Goal: Obtain resource: Download file/media

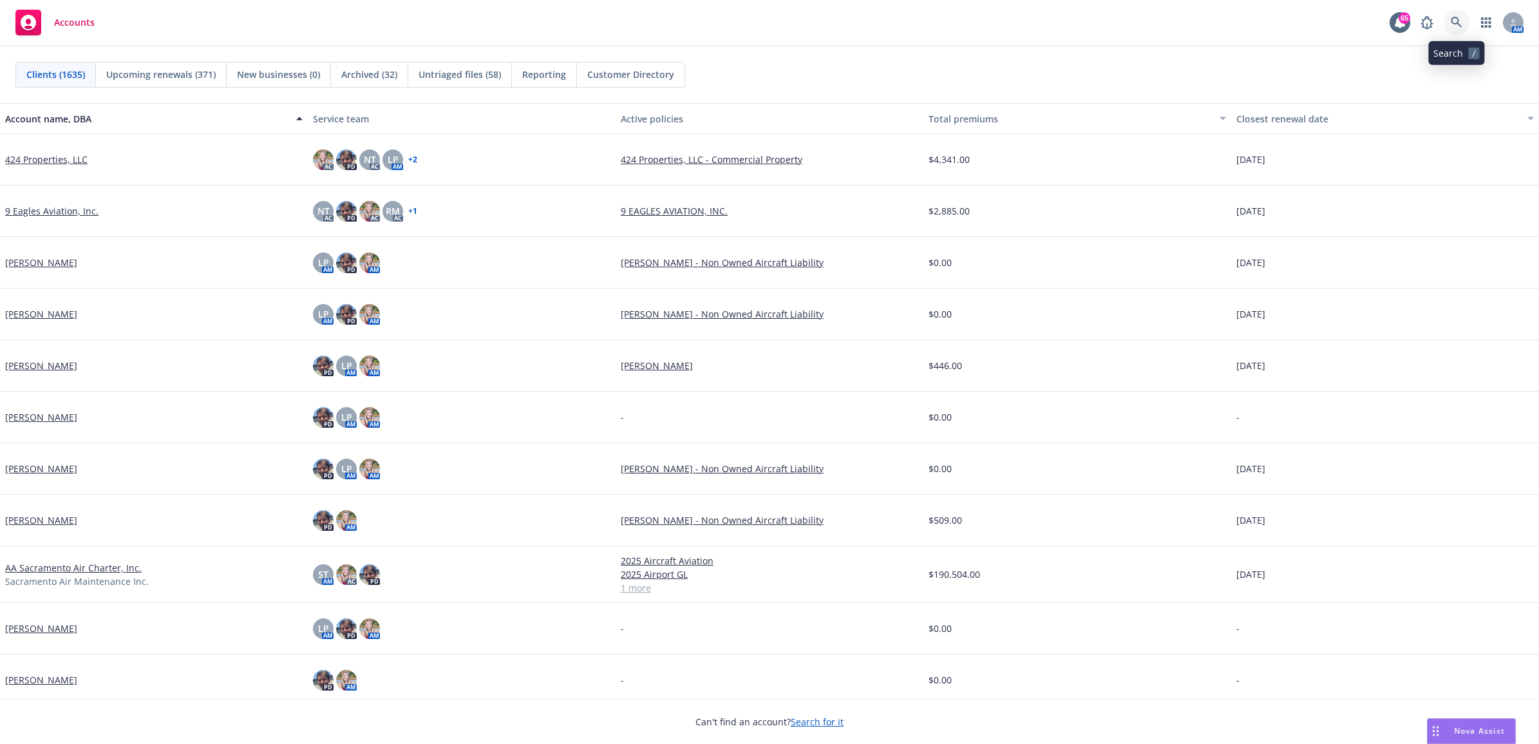
click at [1451, 23] on icon at bounding box center [1457, 23] width 12 height 12
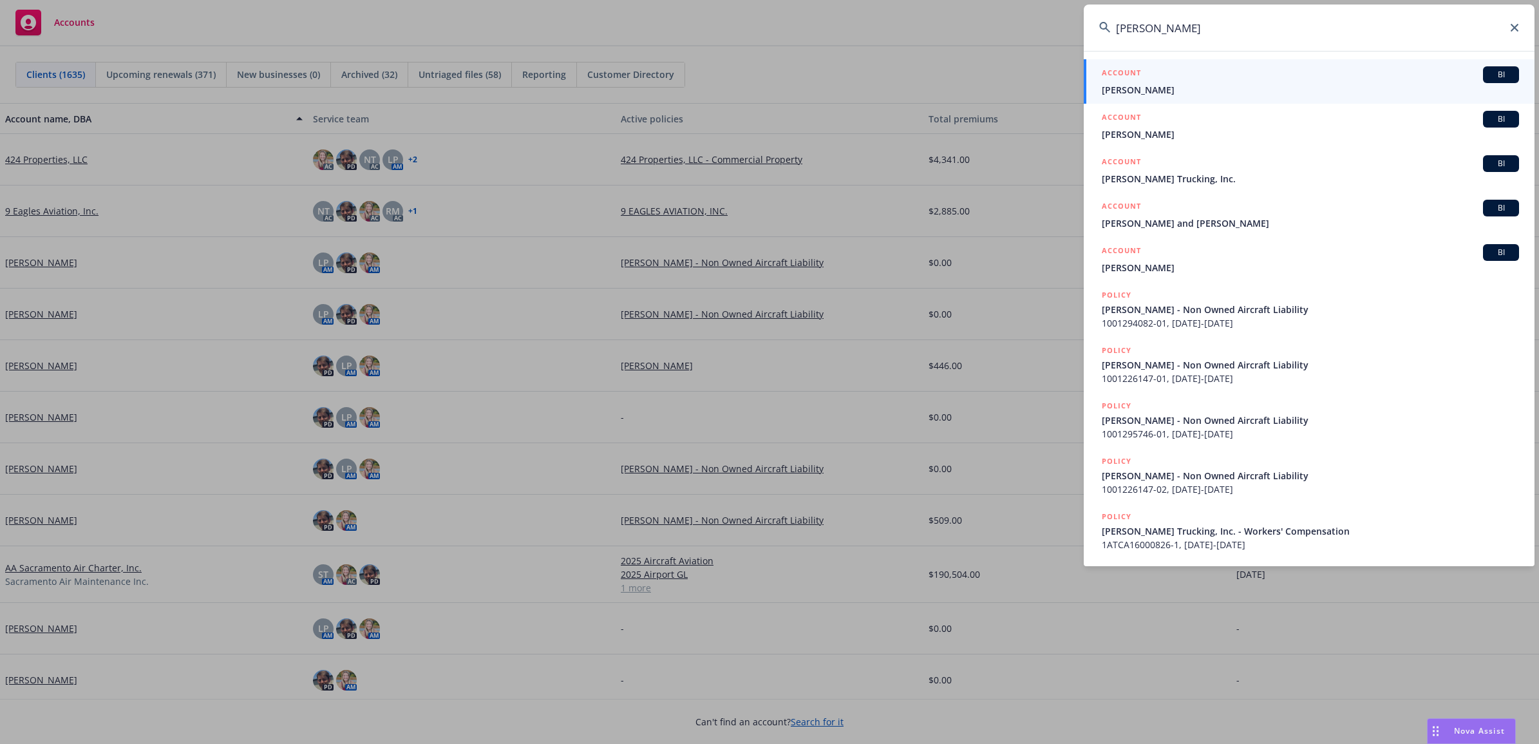
type input "koehn"
click at [1204, 81] on div "ACCOUNT BI" at bounding box center [1310, 74] width 417 height 17
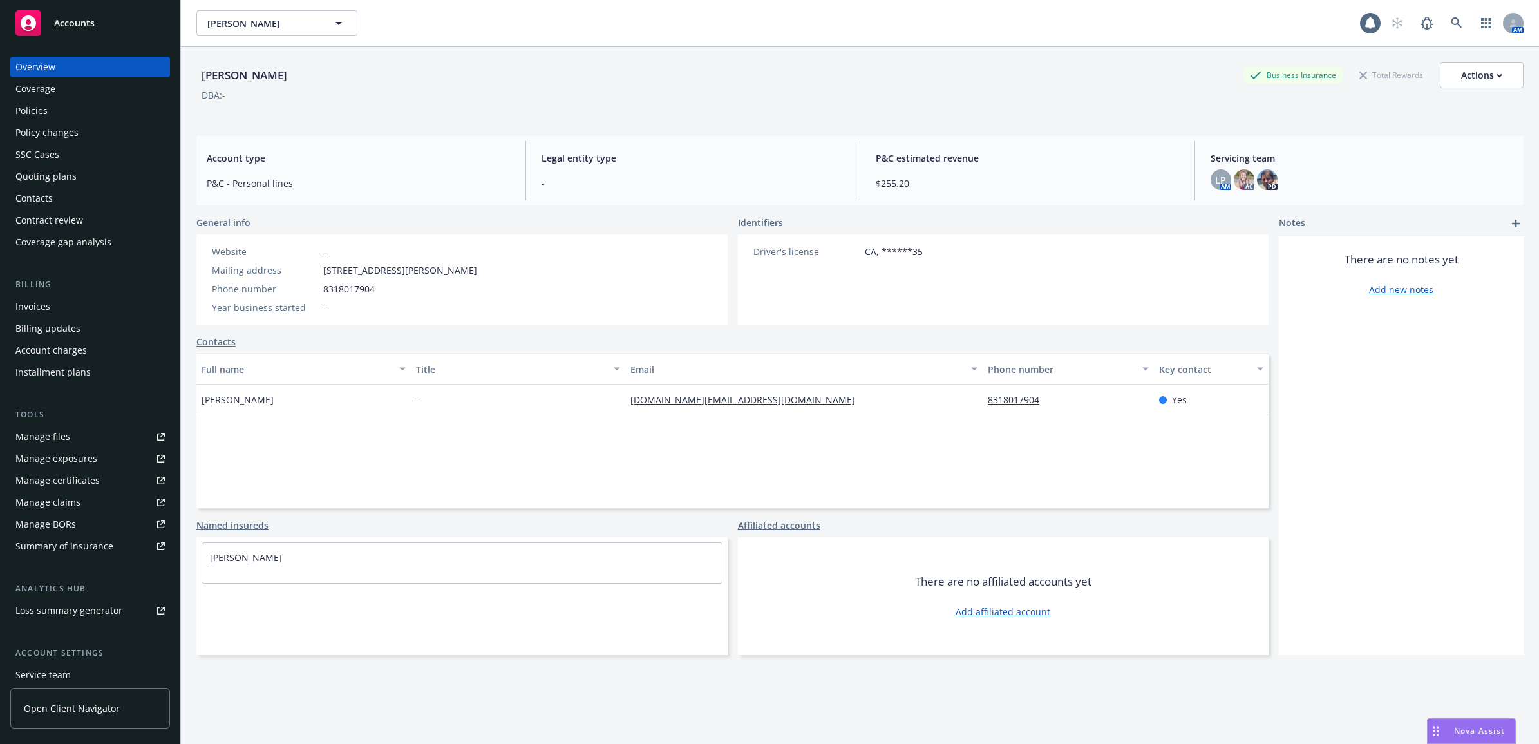
click at [82, 119] on div "Policies" at bounding box center [89, 110] width 149 height 21
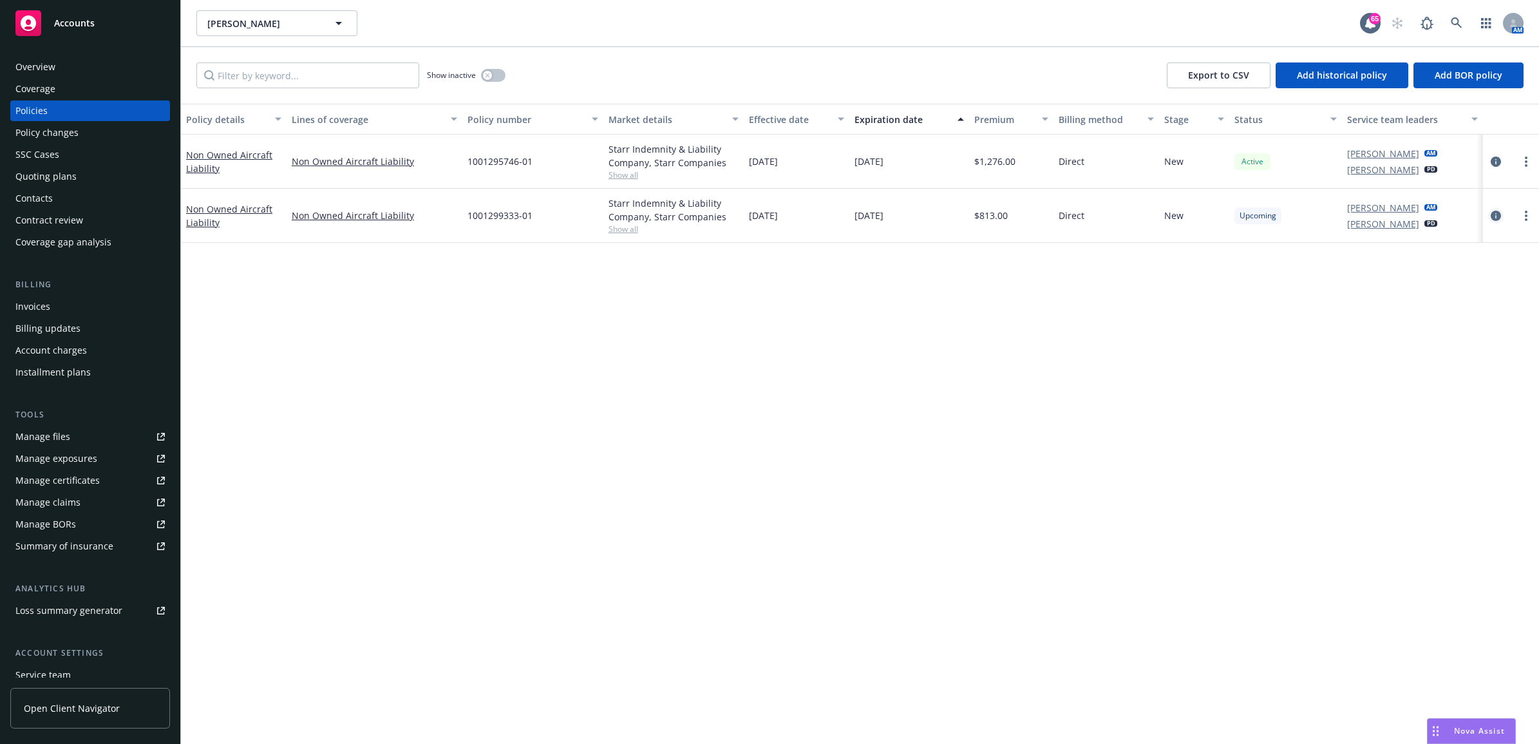
click at [1501, 216] on icon "circleInformation" at bounding box center [1496, 216] width 10 height 10
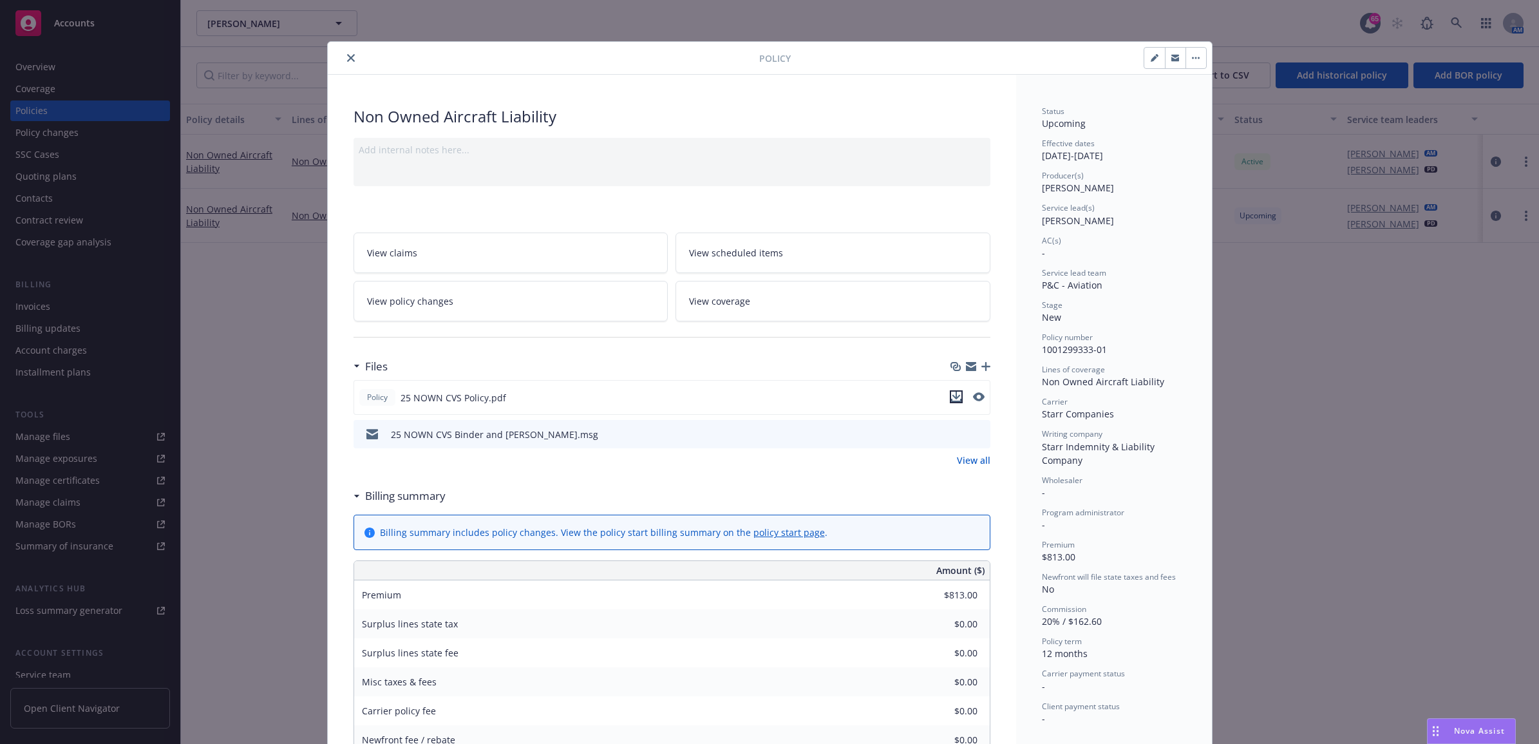
click at [954, 393] on icon "download file" at bounding box center [956, 397] width 10 height 10
click at [1259, 138] on div "Policy Non Owned Aircraft Liability Add internal notes here... View claims View…" at bounding box center [769, 372] width 1539 height 744
click at [347, 58] on icon "close" at bounding box center [351, 58] width 8 height 8
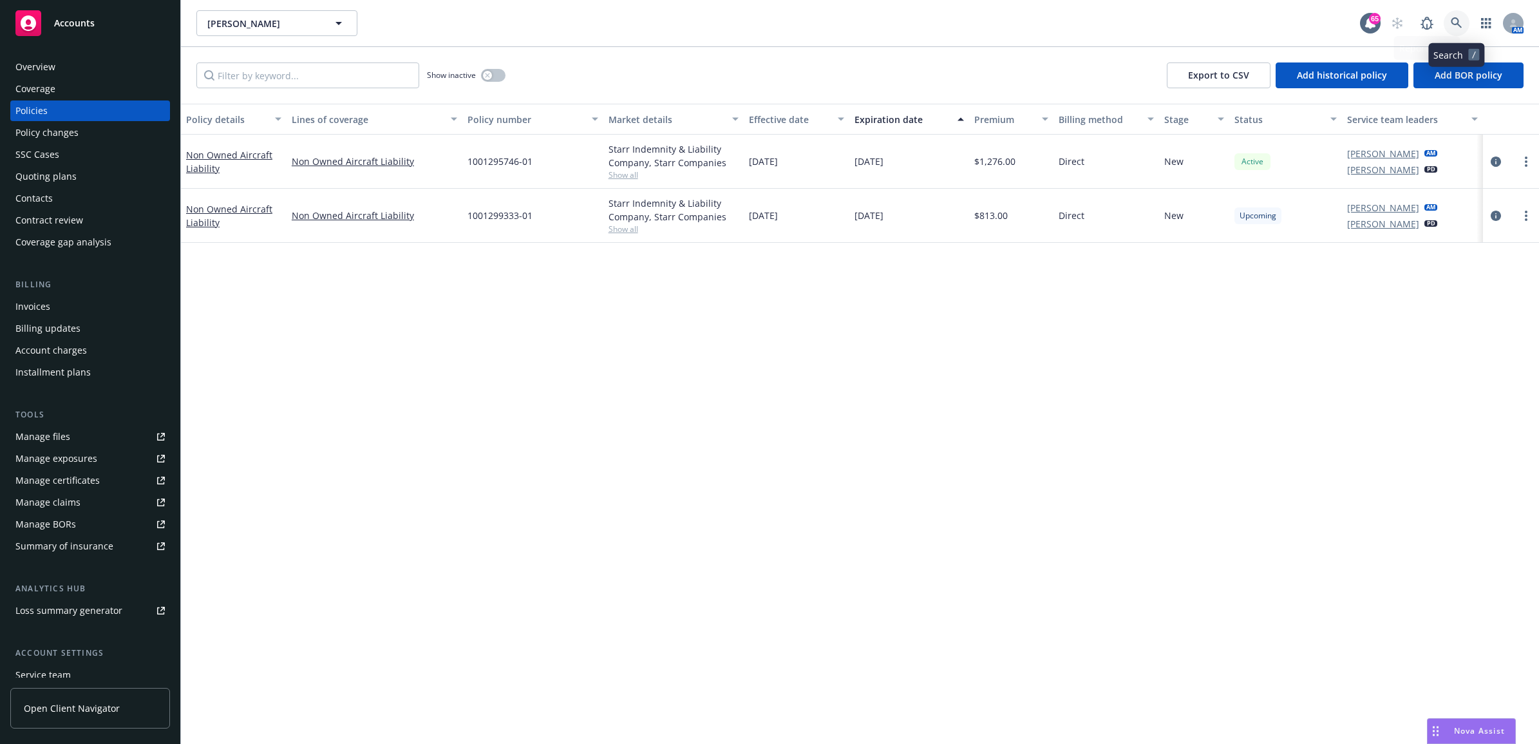
click at [1457, 13] on link at bounding box center [1457, 23] width 26 height 26
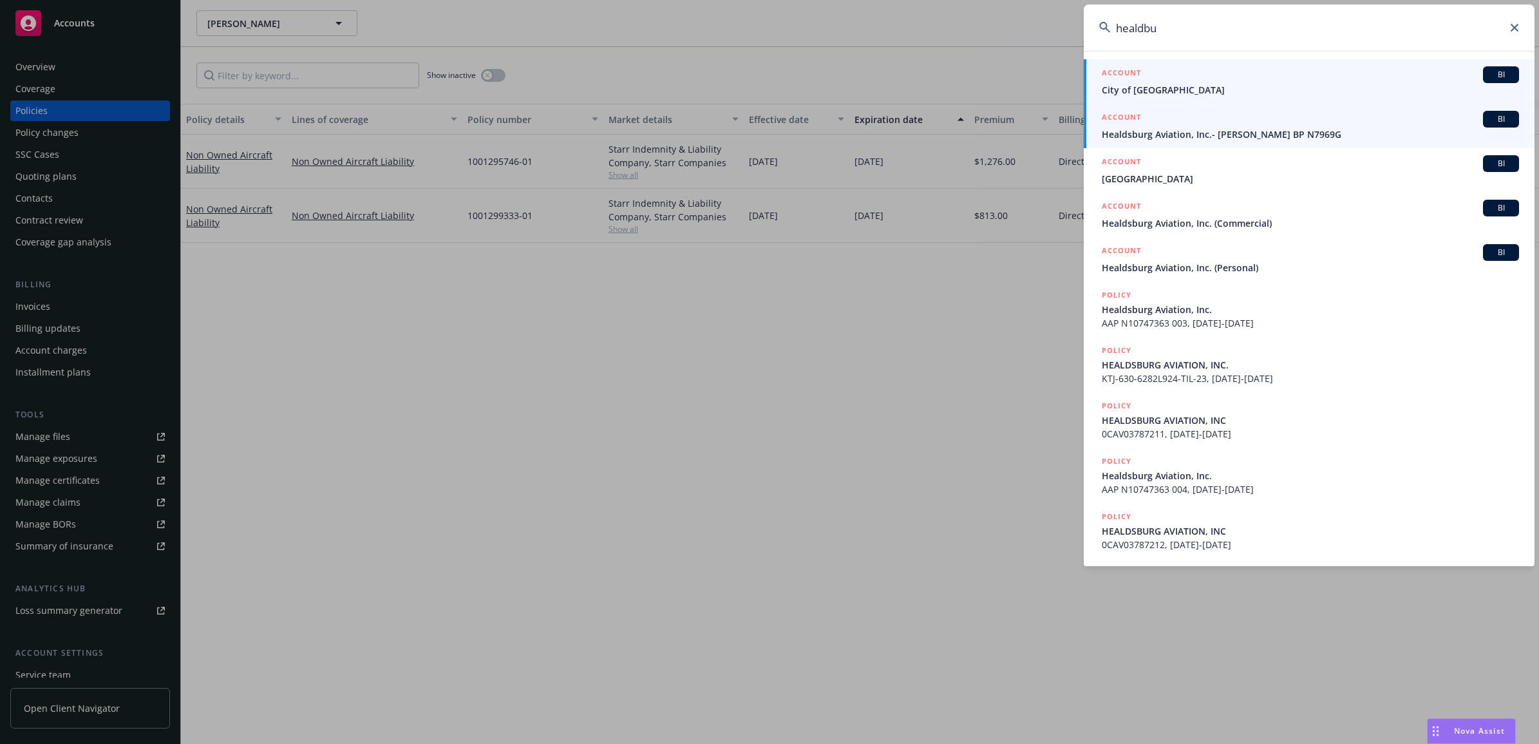
type input "healdbu"
click at [1191, 126] on div "ACCOUNT BI" at bounding box center [1310, 119] width 417 height 17
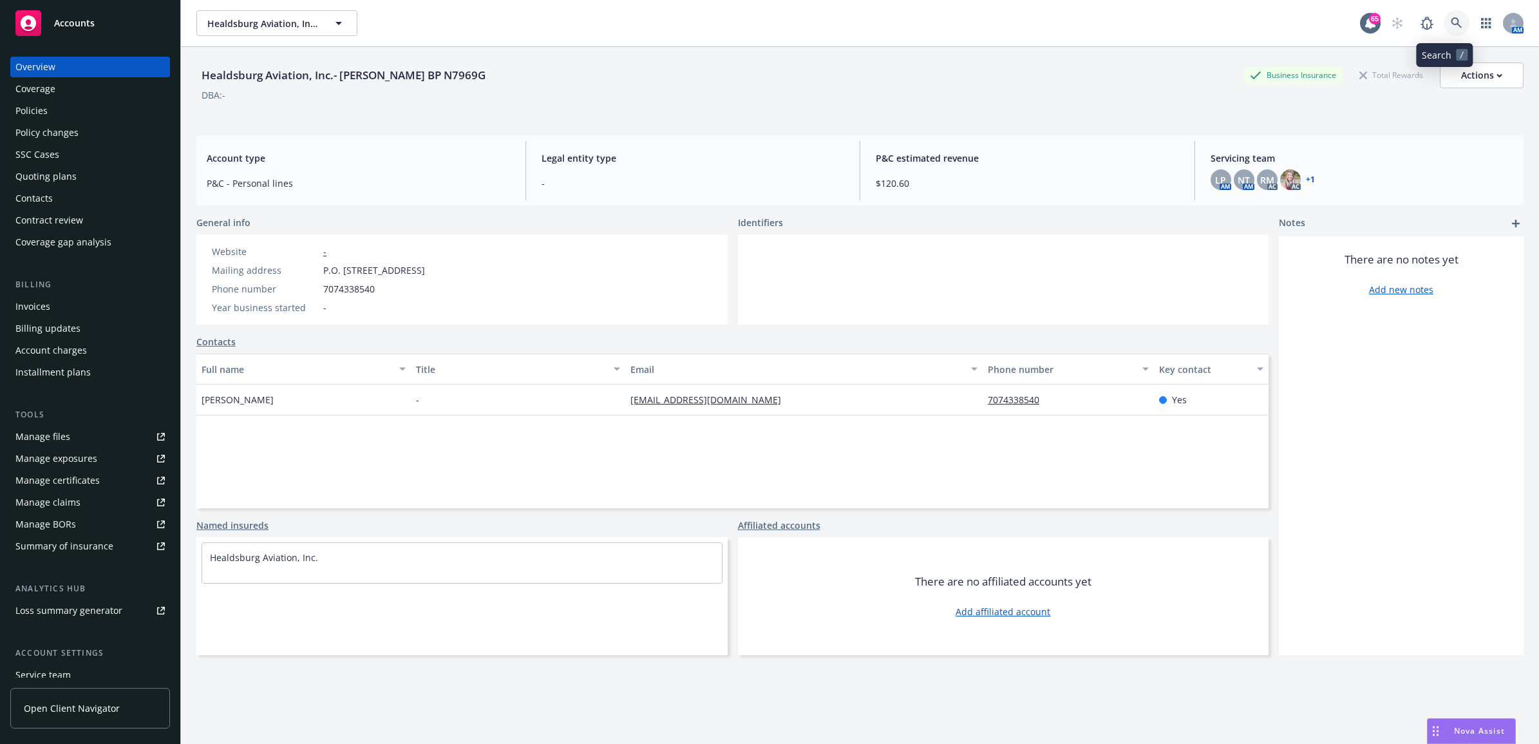
click at [1451, 26] on icon at bounding box center [1457, 23] width 12 height 12
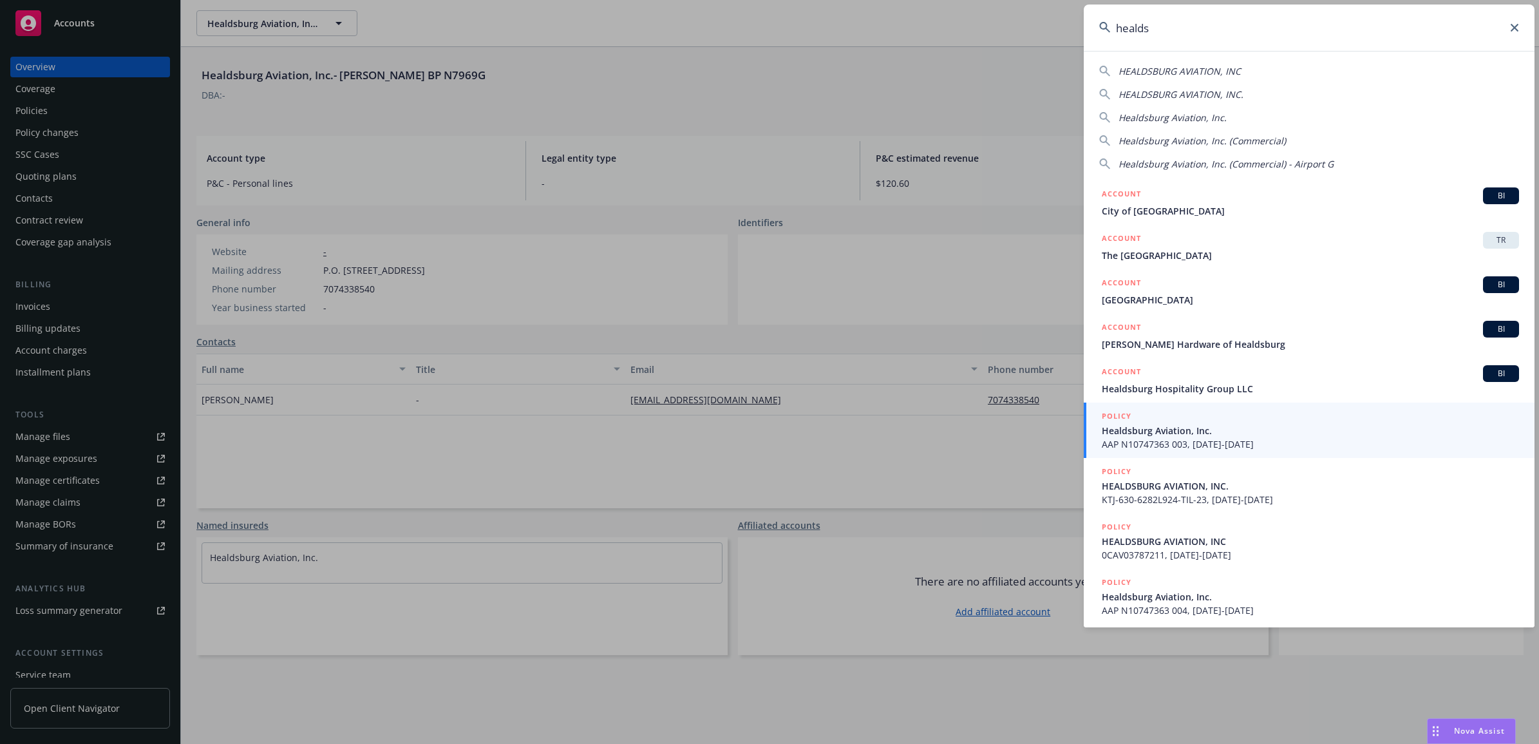
type input "healds"
drag, startPoint x: 1237, startPoint y: 428, endPoint x: 1246, endPoint y: 430, distance: 9.7
click at [1237, 428] on span "Healdsburg Aviation, Inc." at bounding box center [1310, 431] width 417 height 14
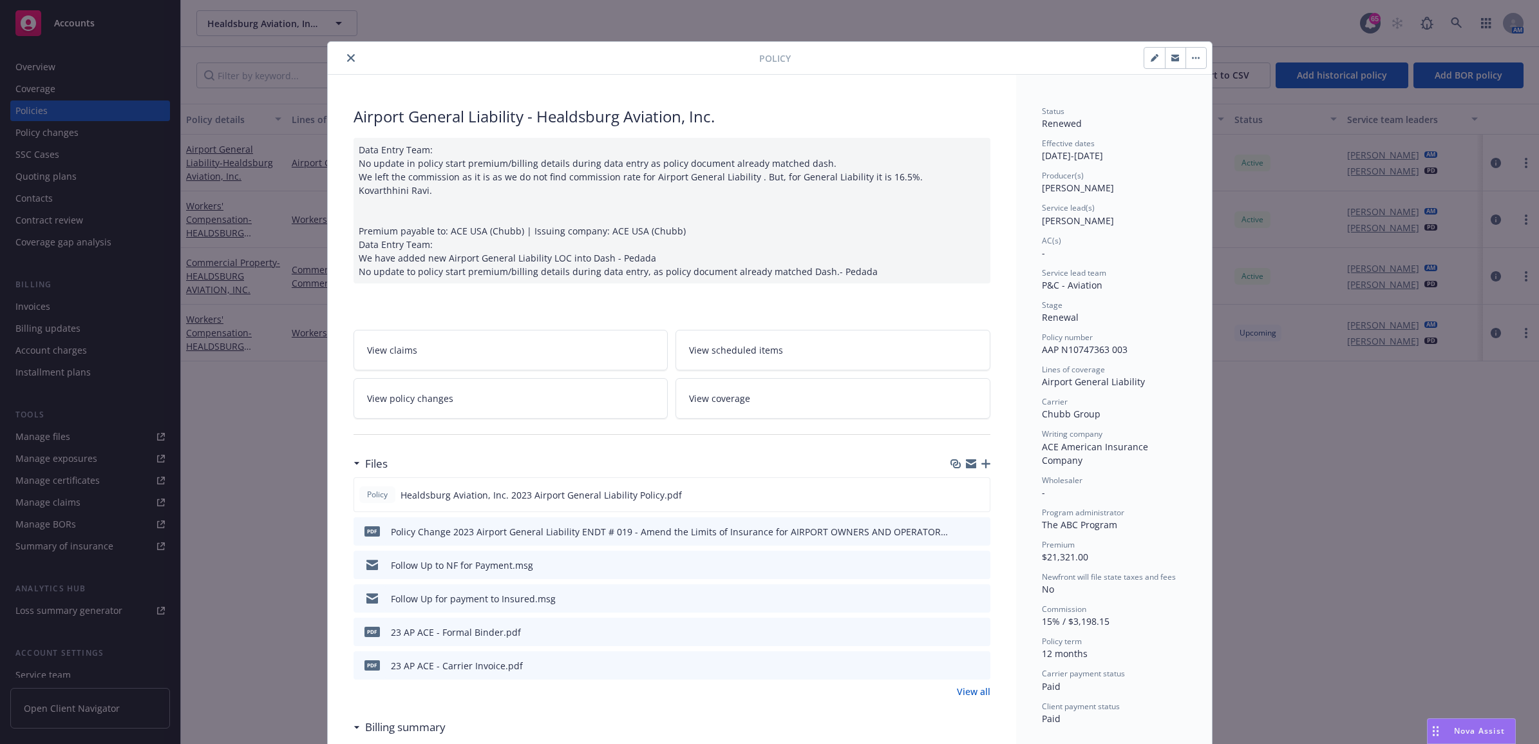
click at [343, 55] on button "close" at bounding box center [350, 57] width 15 height 15
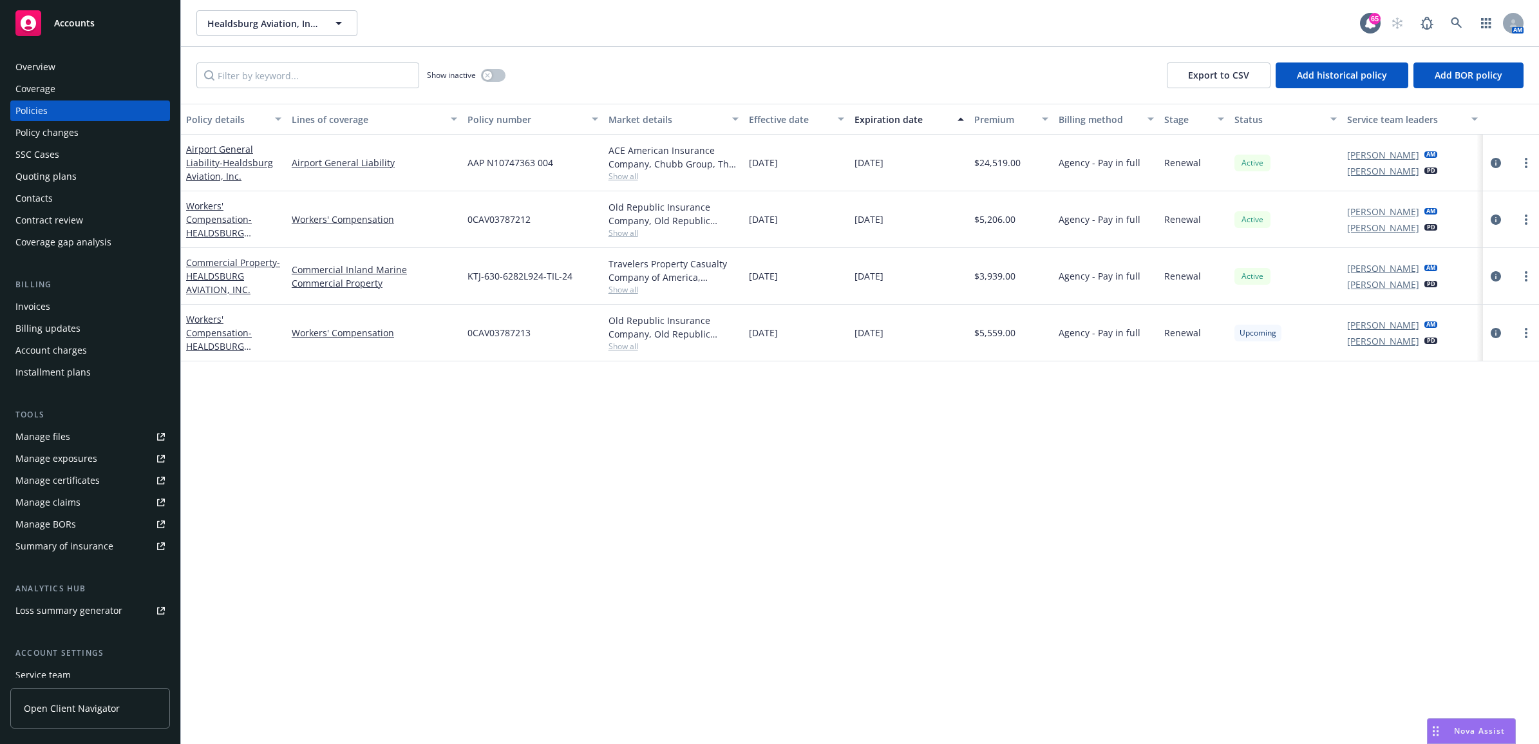
click at [58, 314] on div "Invoices" at bounding box center [89, 306] width 149 height 21
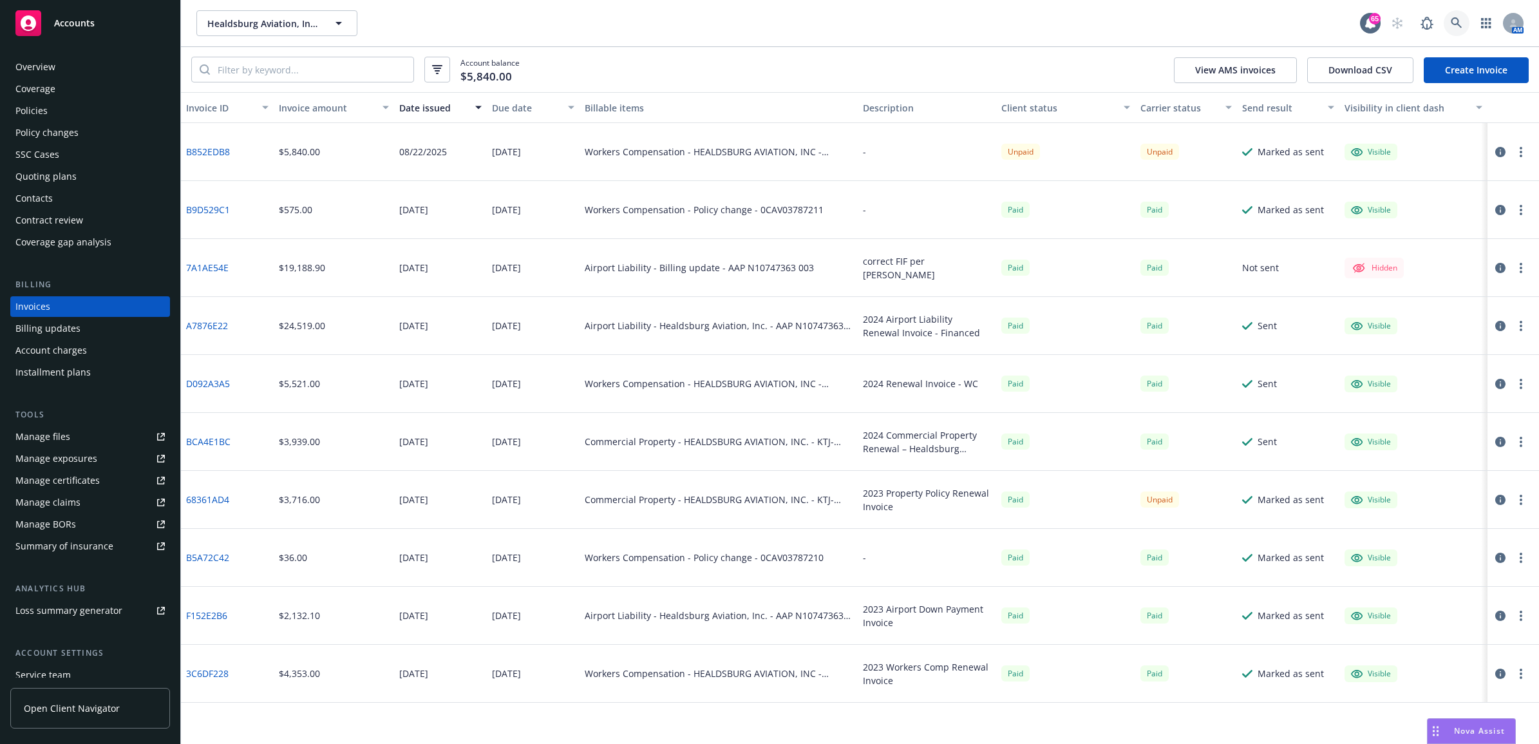
click at [1451, 28] on icon at bounding box center [1457, 23] width 12 height 12
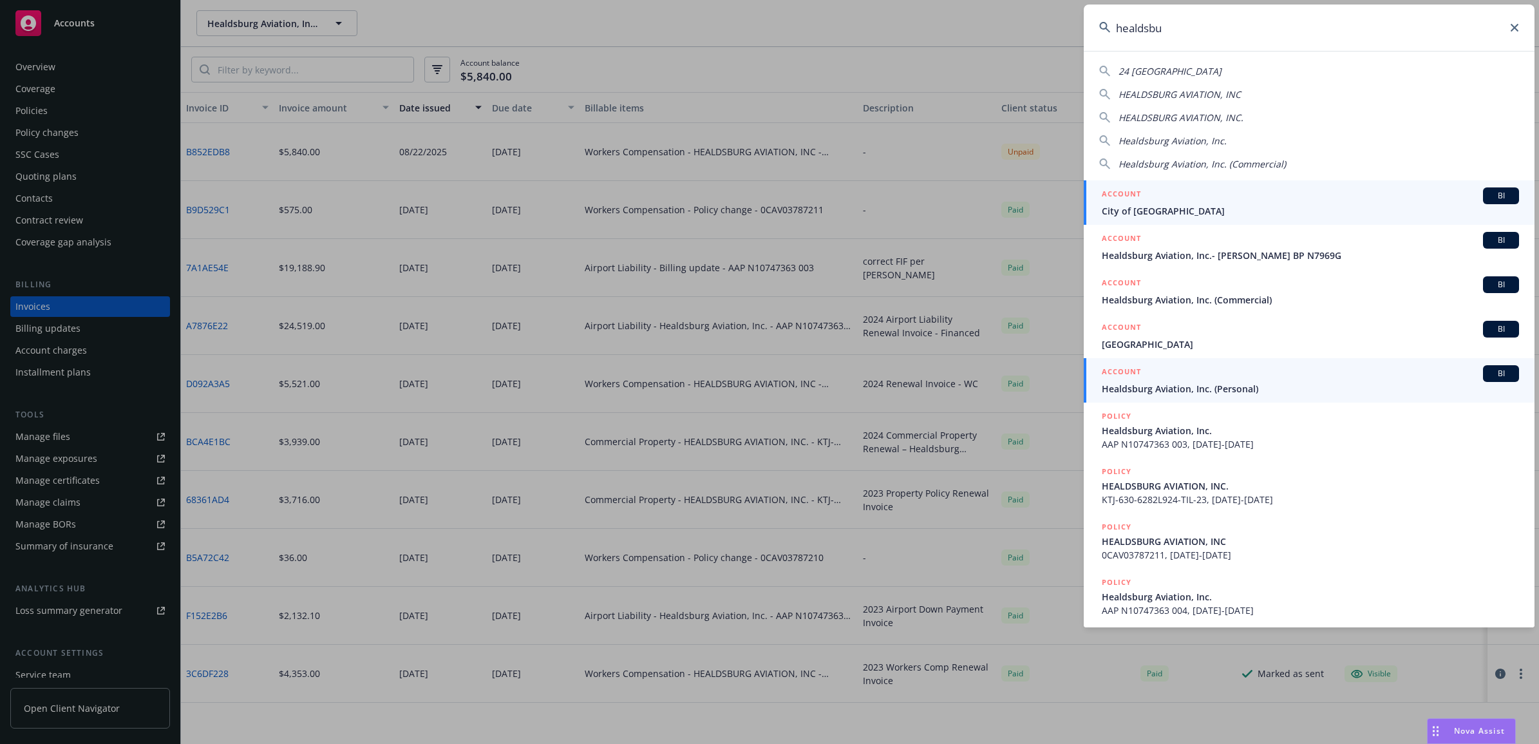
type input "healdsbu"
click at [1208, 377] on div "ACCOUNT BI" at bounding box center [1310, 373] width 417 height 17
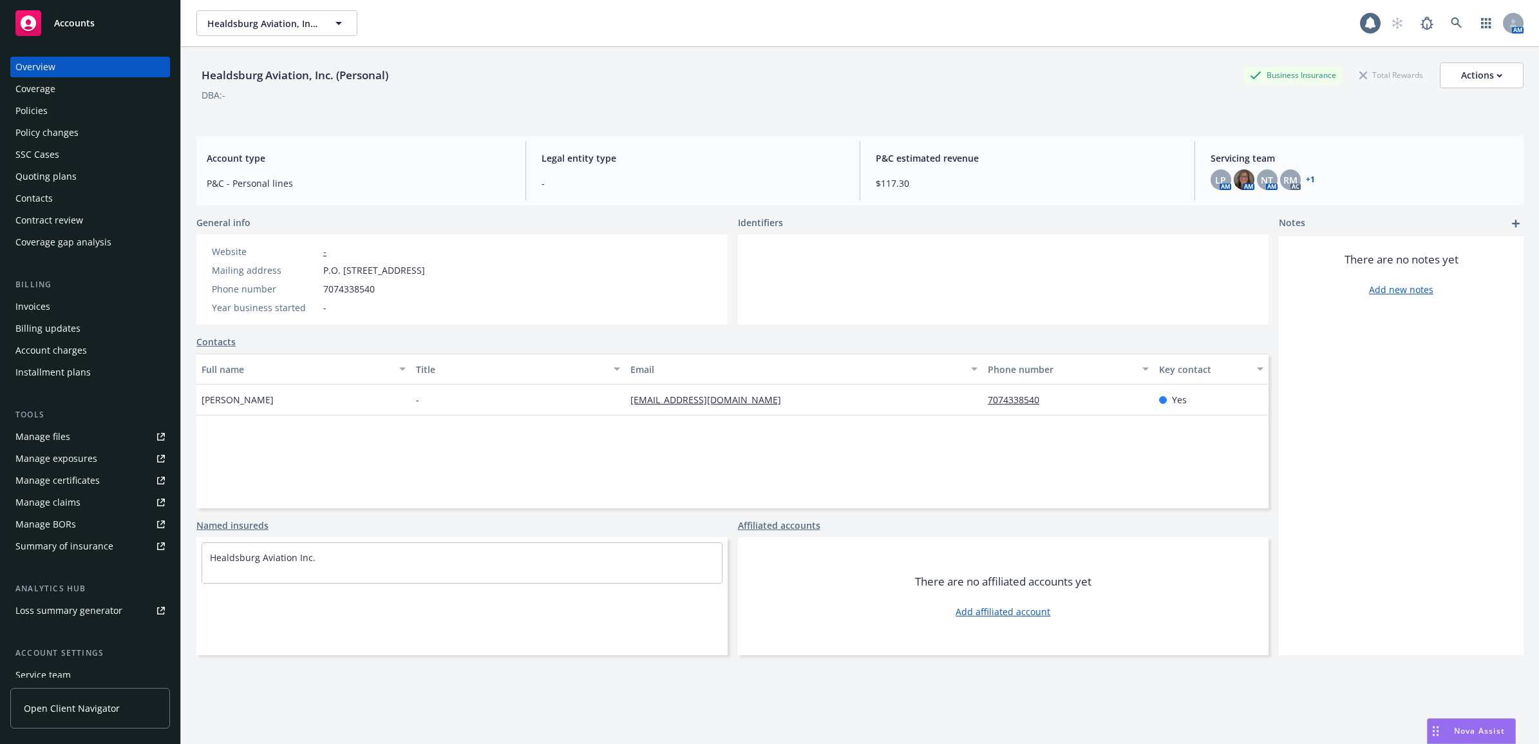
click at [75, 301] on div "Invoices" at bounding box center [89, 306] width 149 height 21
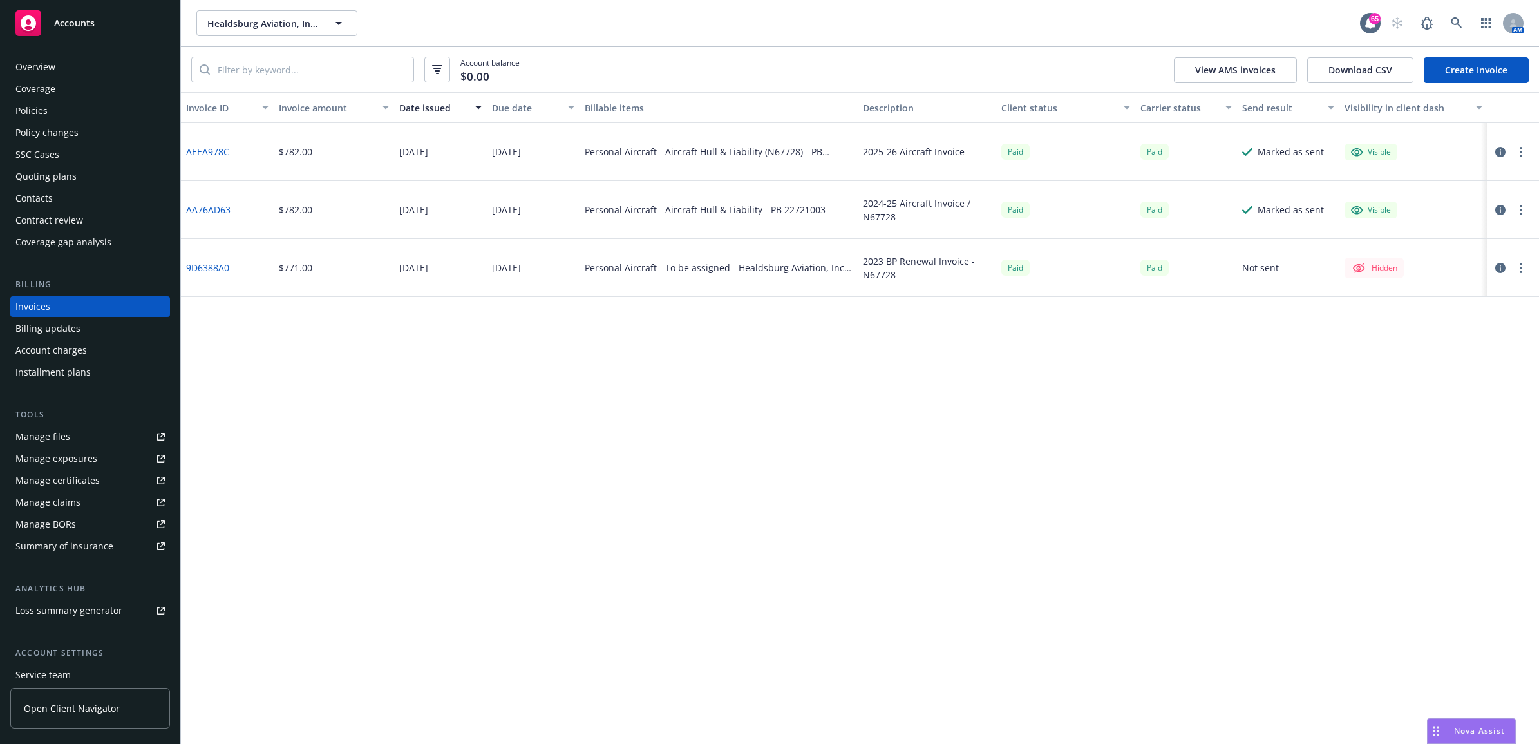
click at [53, 109] on div "Policies" at bounding box center [89, 110] width 149 height 21
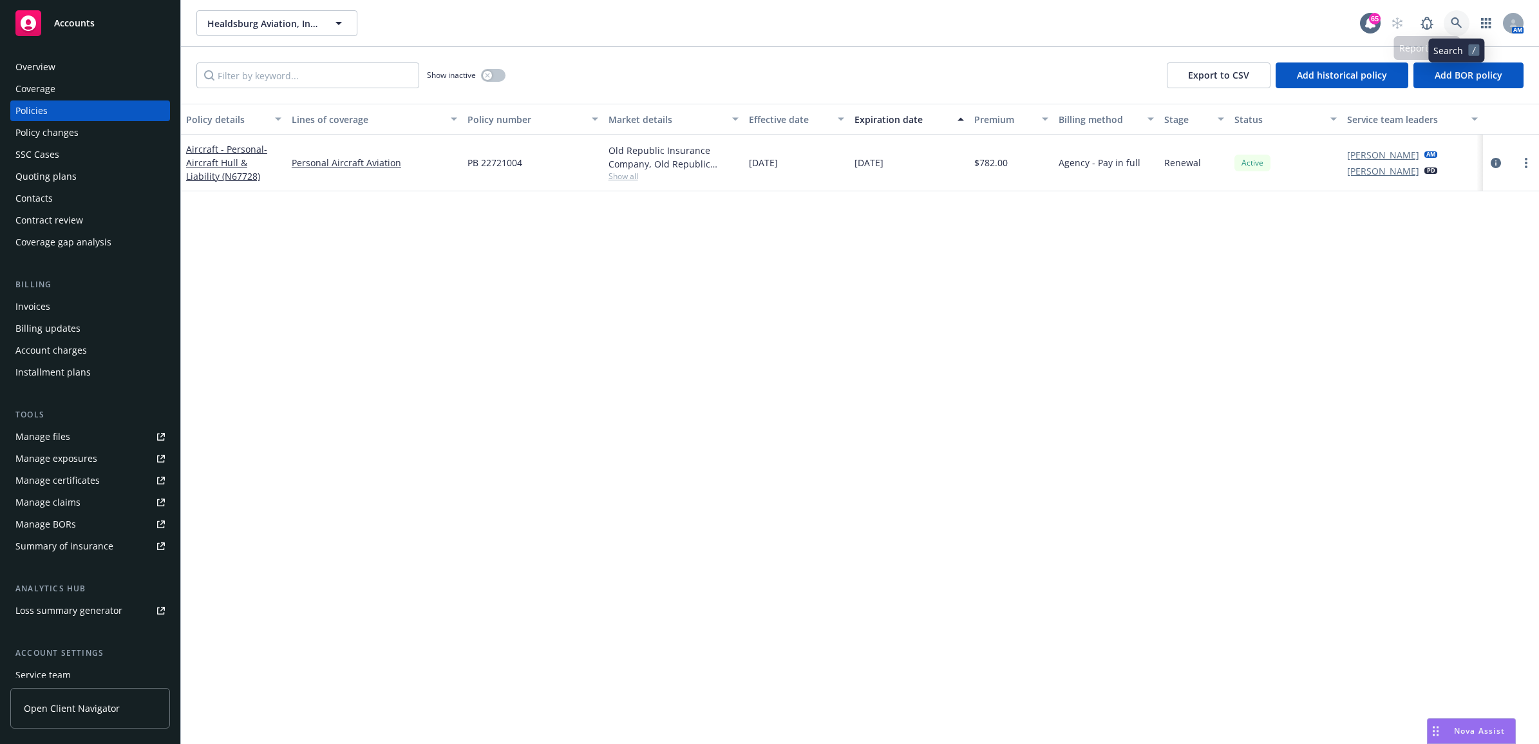
click at [1454, 26] on icon at bounding box center [1457, 23] width 12 height 12
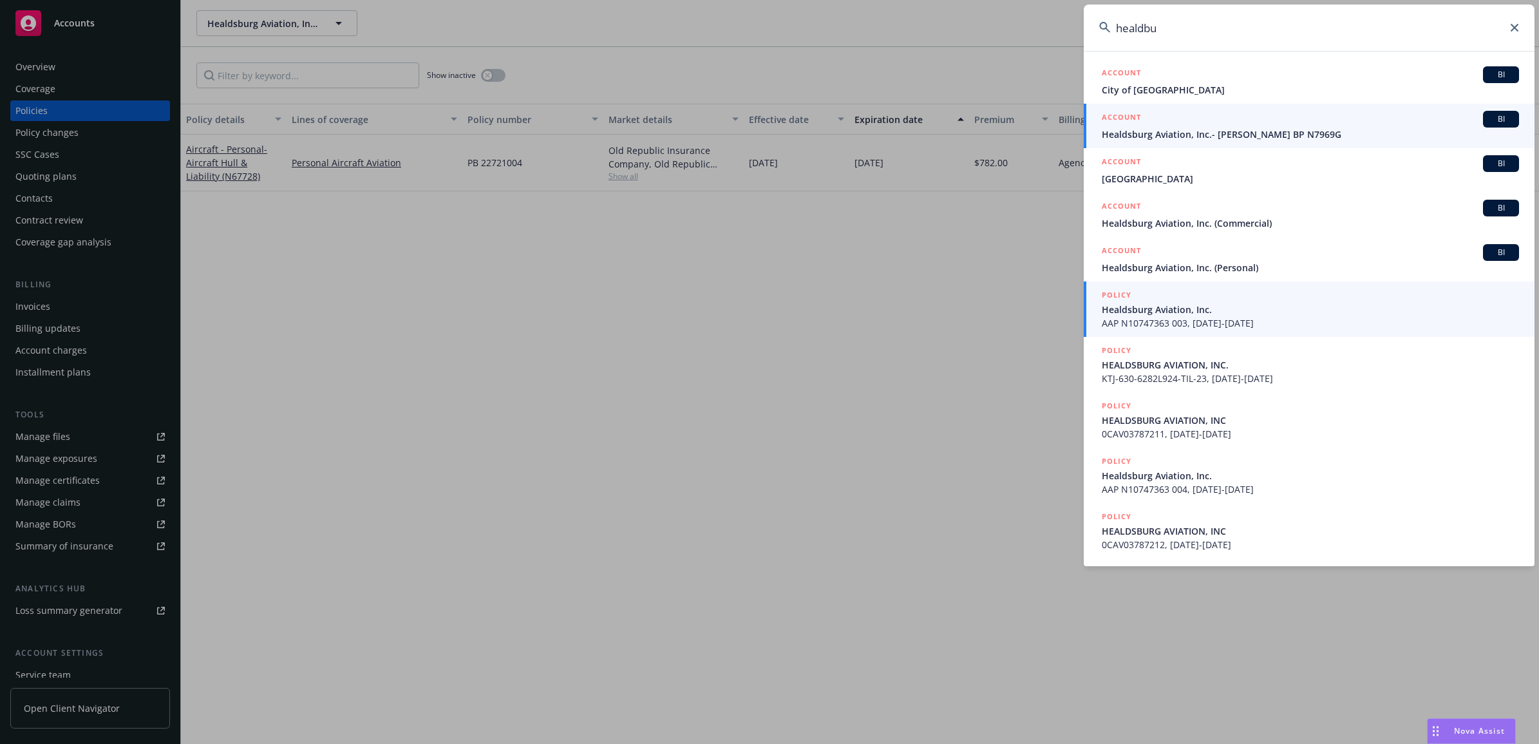
type input "healdbu"
click at [1218, 316] on span "AAP N10747363 003, 09/01/2023-09/01/2024" at bounding box center [1310, 323] width 417 height 14
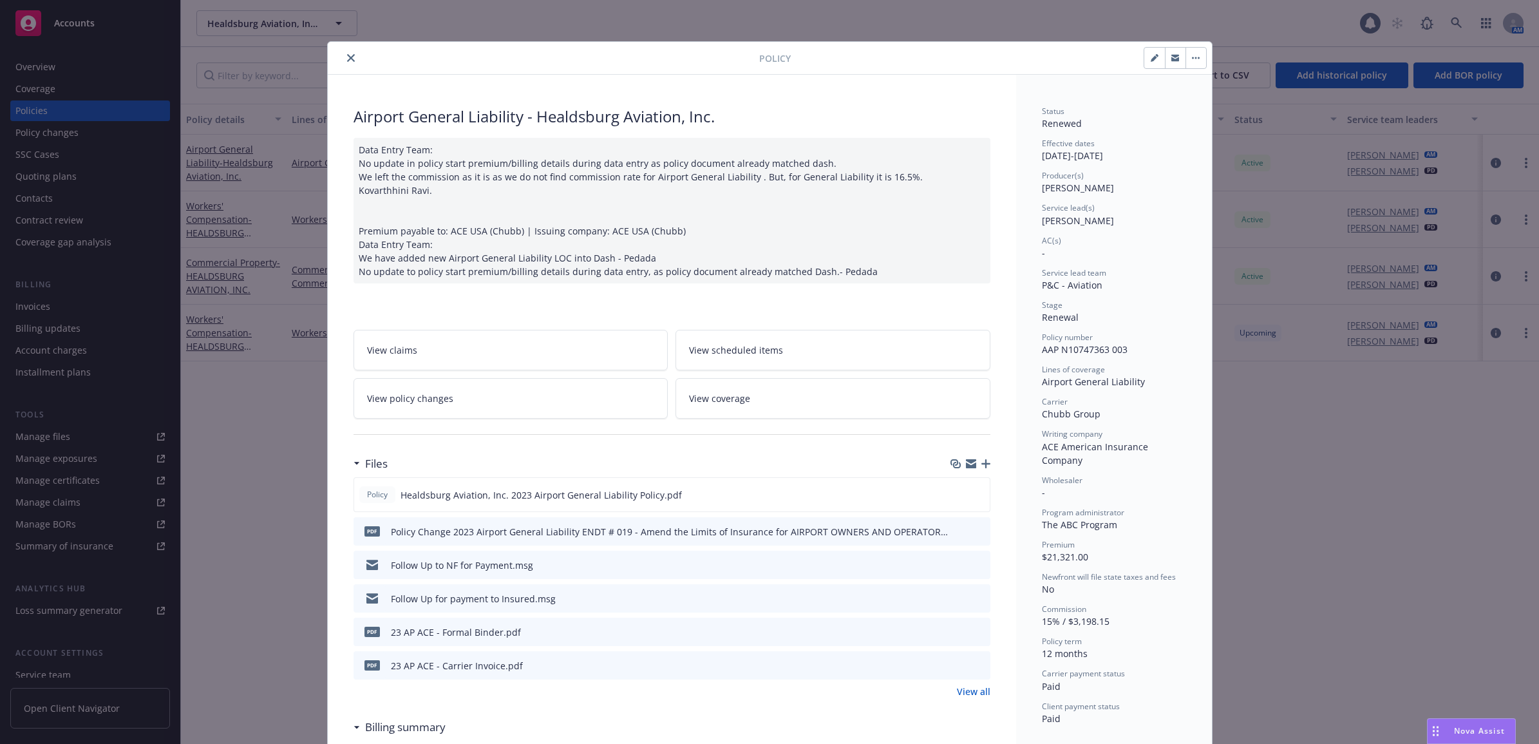
scroll to position [39, 0]
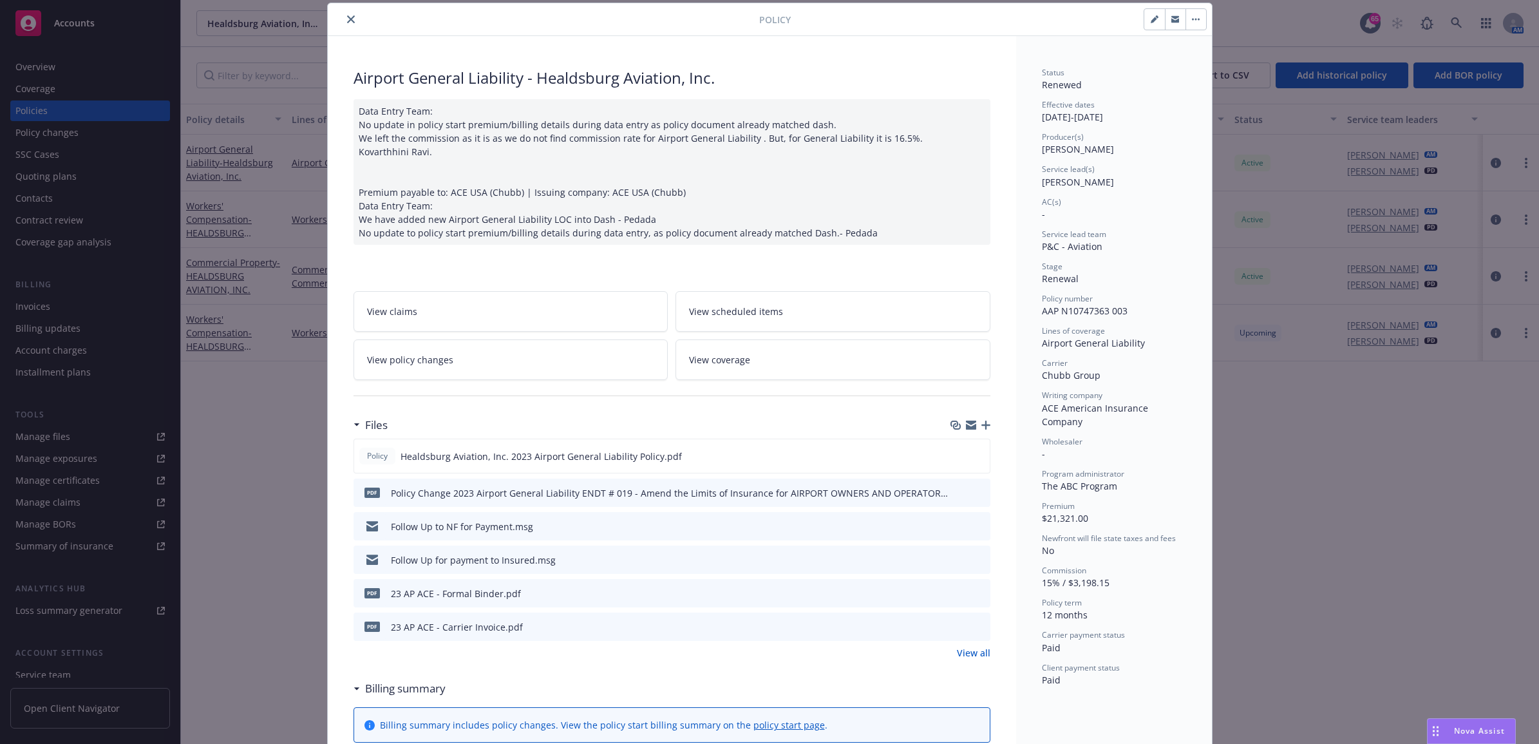
click at [347, 17] on icon "close" at bounding box center [351, 19] width 8 height 8
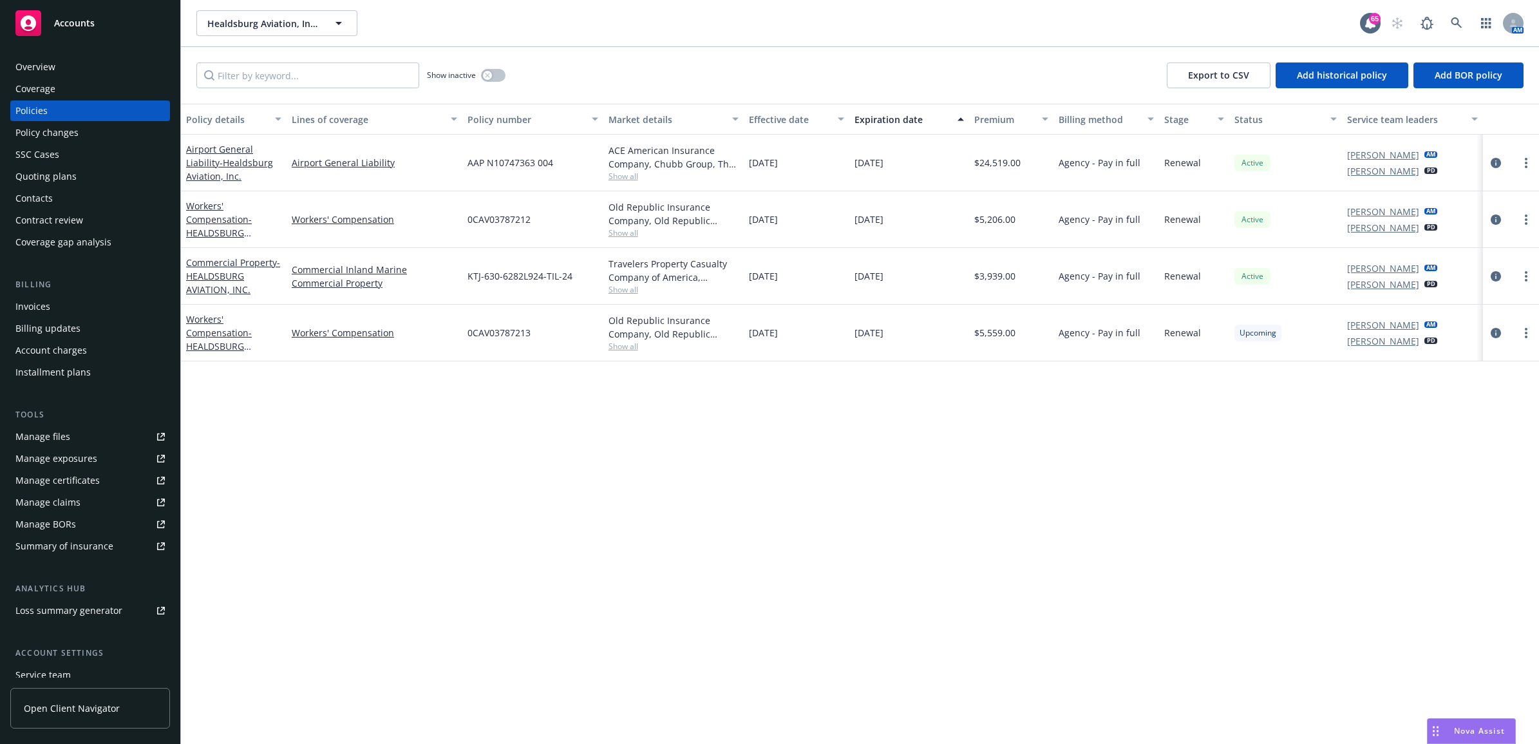
click at [89, 126] on div "Policy changes" at bounding box center [89, 132] width 149 height 21
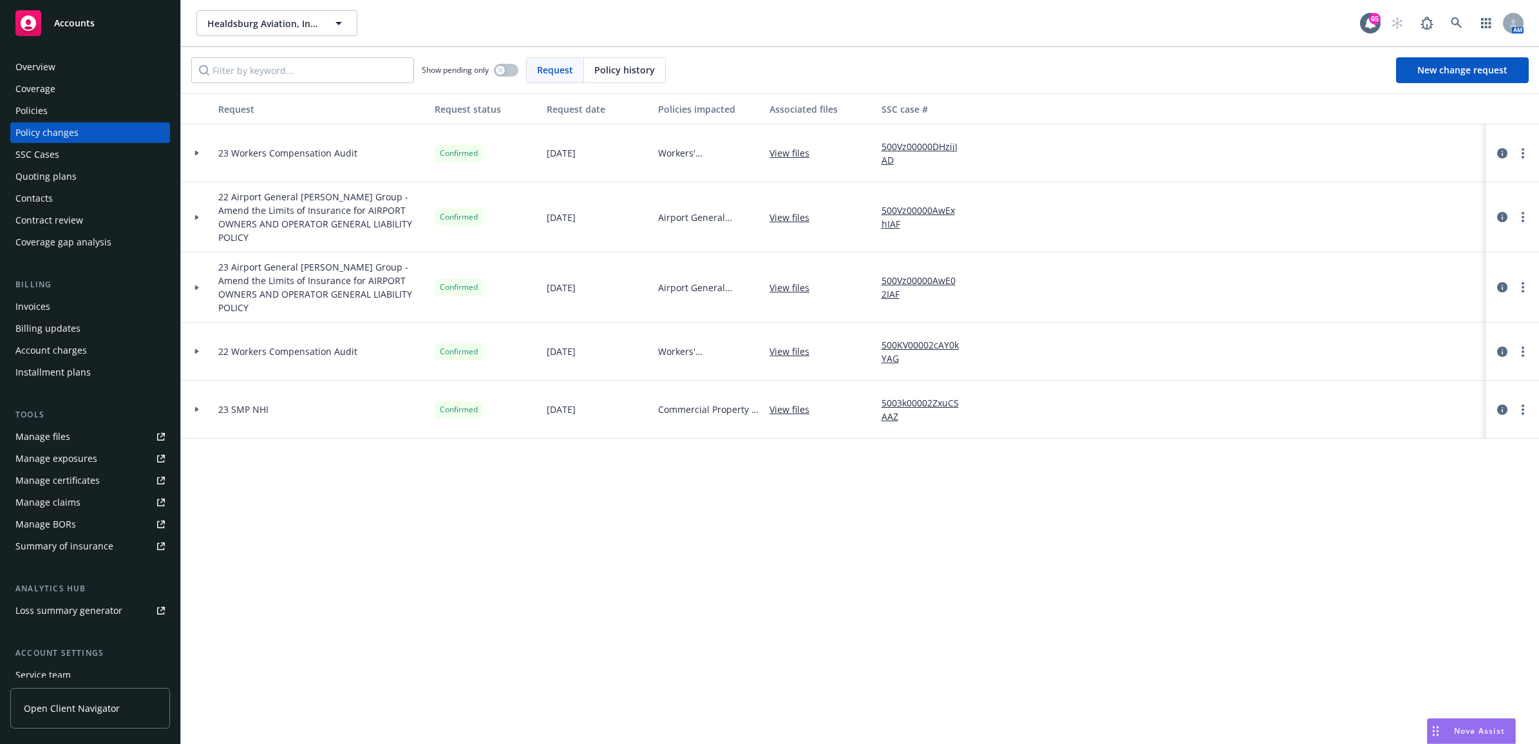
click at [99, 109] on div "Policies" at bounding box center [89, 110] width 149 height 21
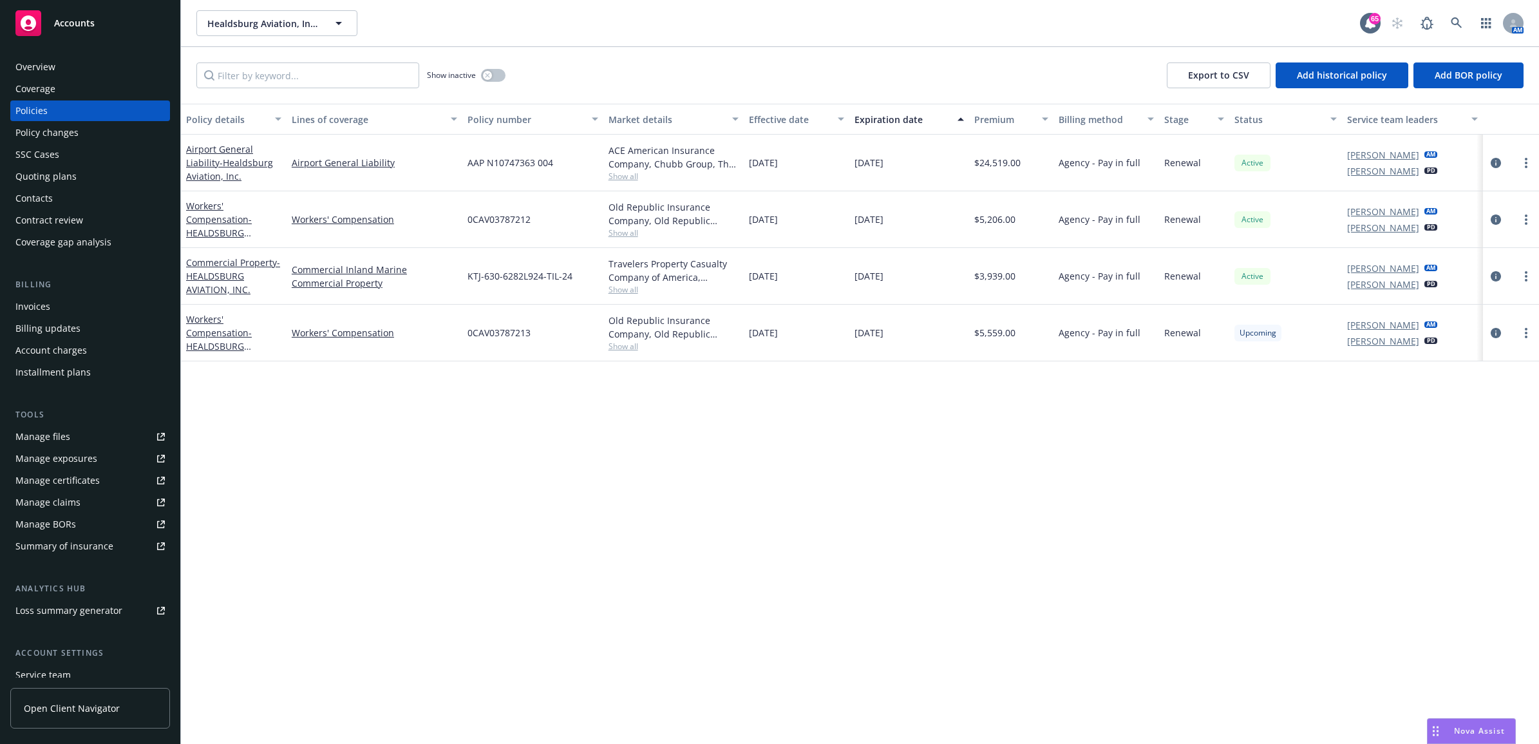
click at [98, 439] on link "Manage files" at bounding box center [90, 436] width 160 height 21
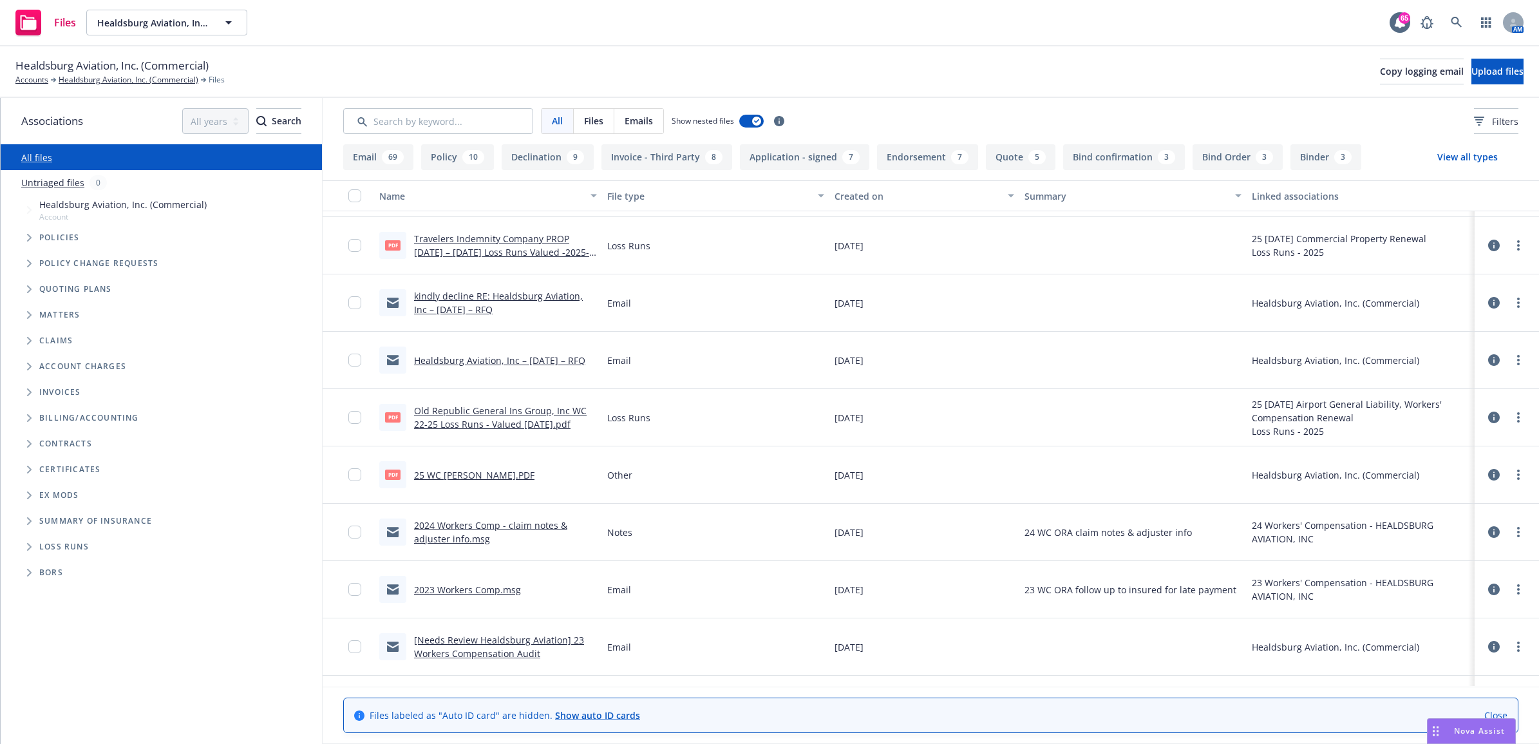
scroll to position [564, 0]
click at [120, 81] on link "Healdsburg Aviation, Inc. (Commercial)" at bounding box center [129, 80] width 140 height 12
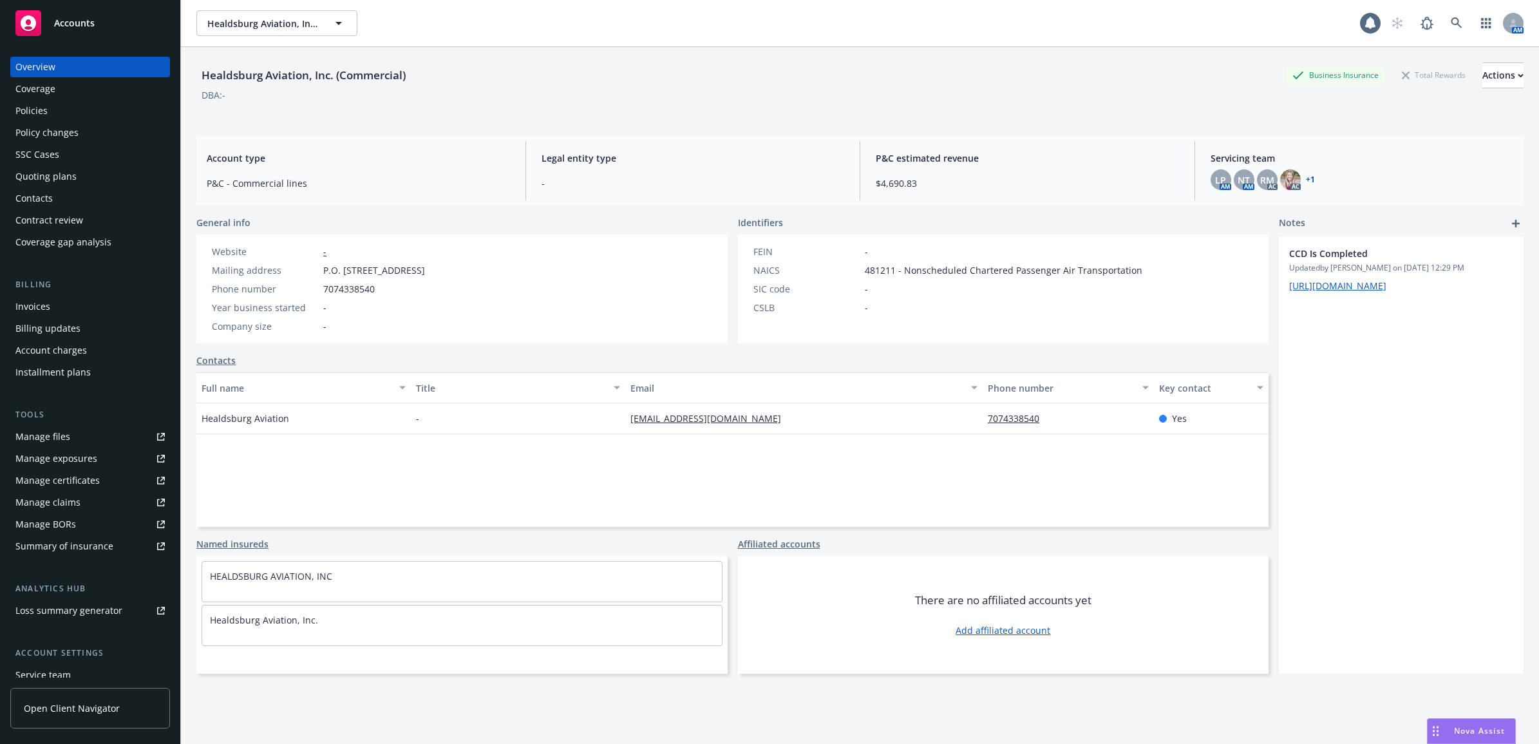
click at [46, 111] on div "Policies" at bounding box center [31, 110] width 32 height 21
